Goal: Task Accomplishment & Management: Use online tool/utility

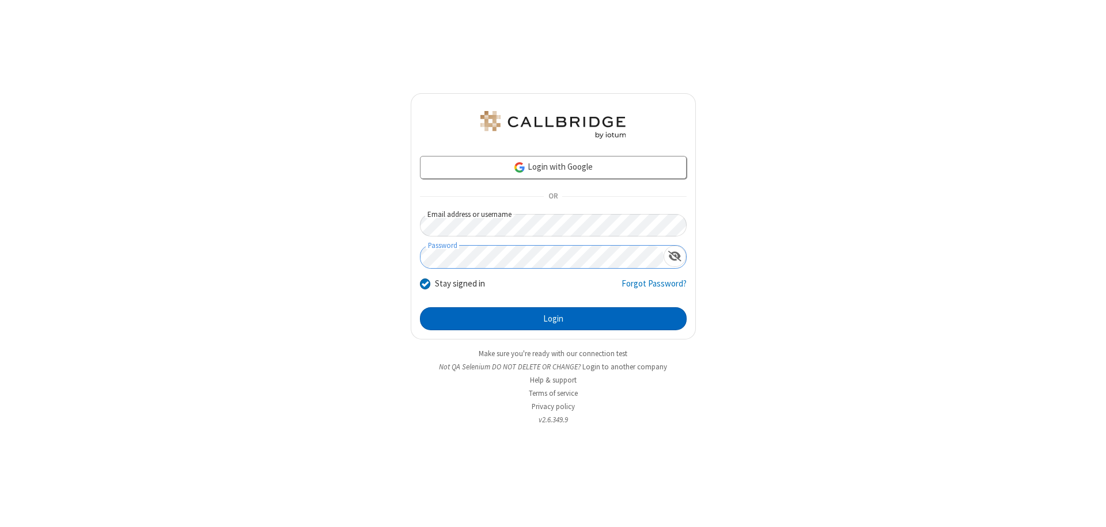
click at [553, 319] on button "Login" at bounding box center [553, 318] width 267 height 23
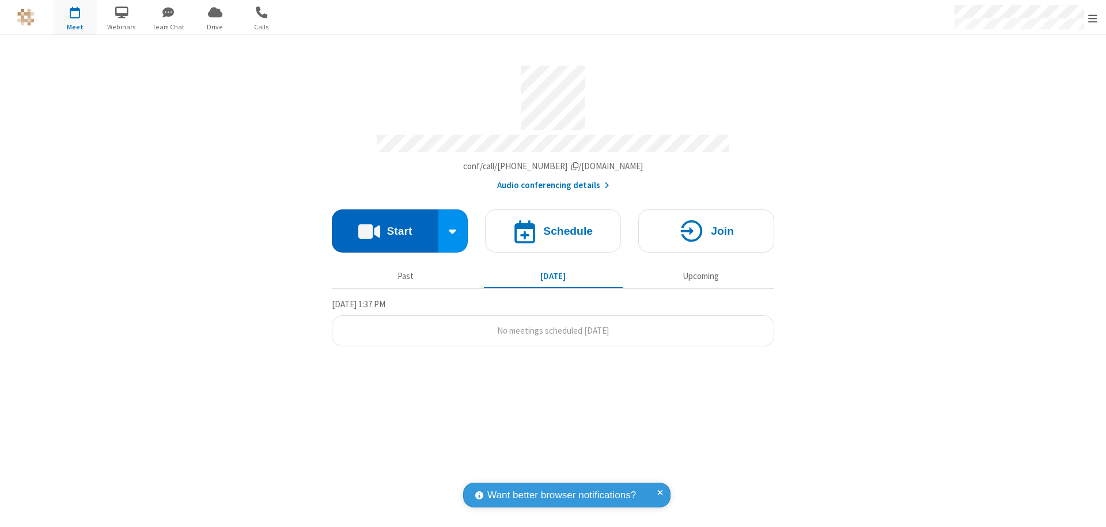
click at [385, 226] on button "Start" at bounding box center [385, 231] width 107 height 43
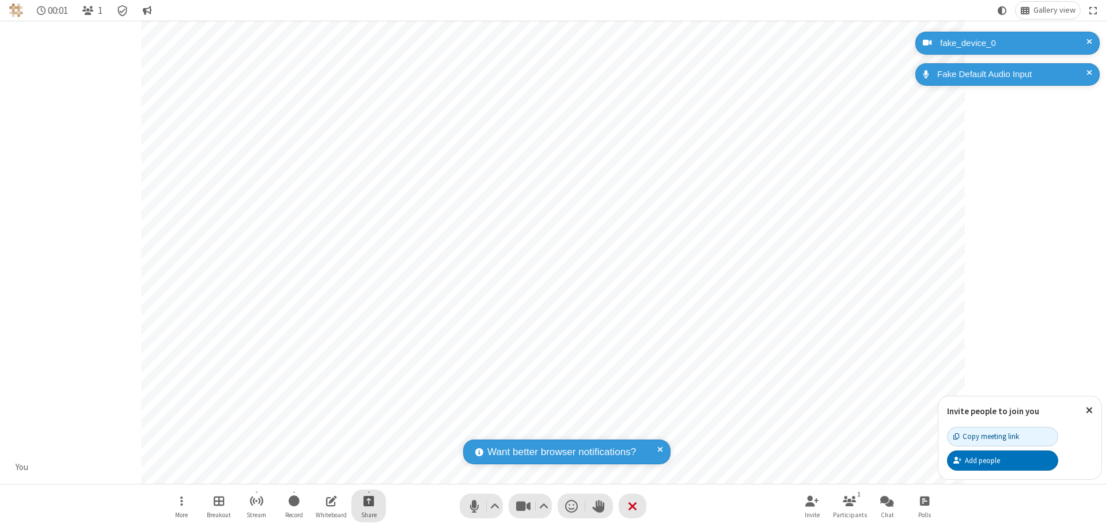
click at [369, 501] on span "Start sharing" at bounding box center [368, 501] width 11 height 14
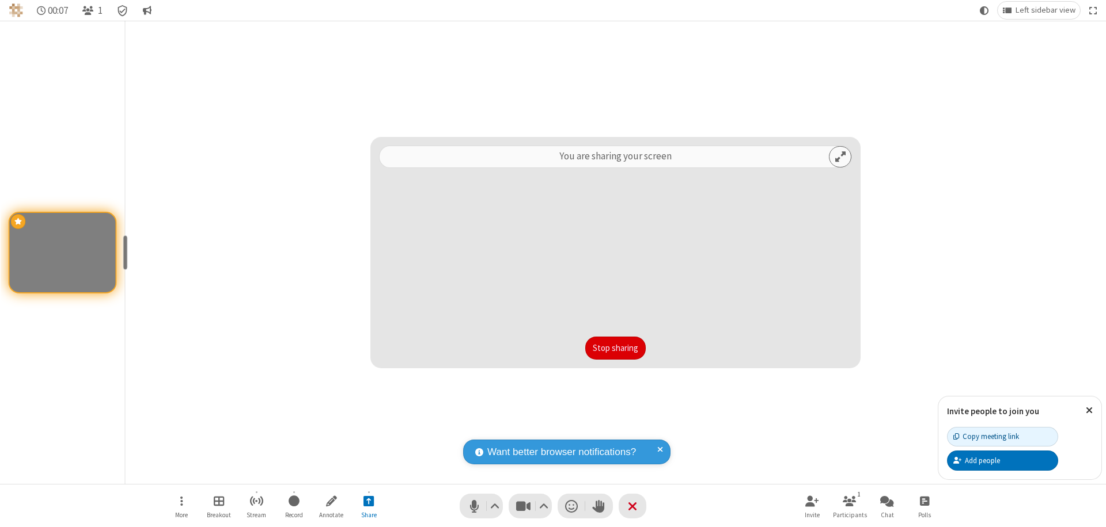
click at [615, 348] on button "Stop sharing" at bounding box center [615, 348] width 60 height 23
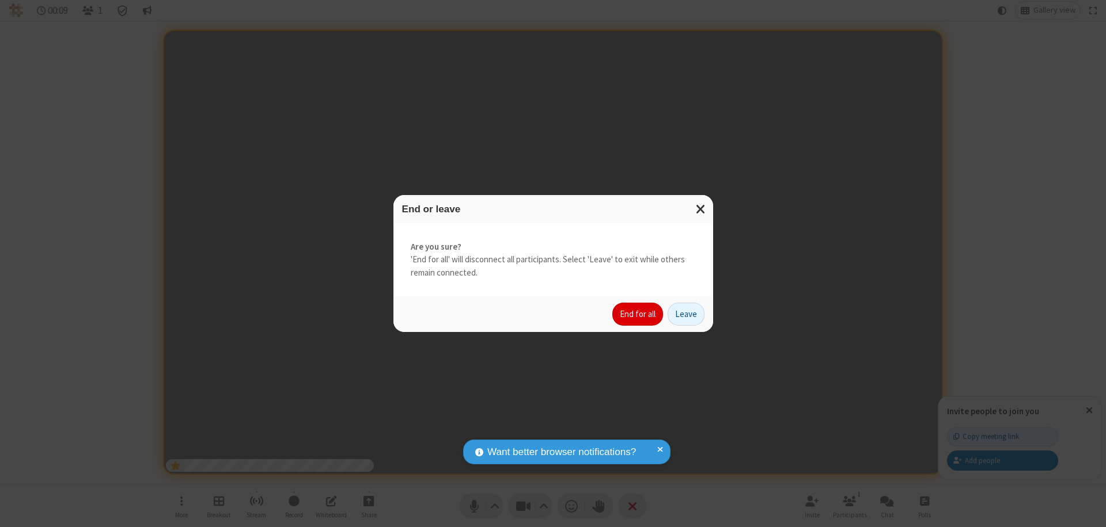
click at [638, 314] on button "End for all" at bounding box center [637, 314] width 51 height 23
